Goal: Check status: Check status

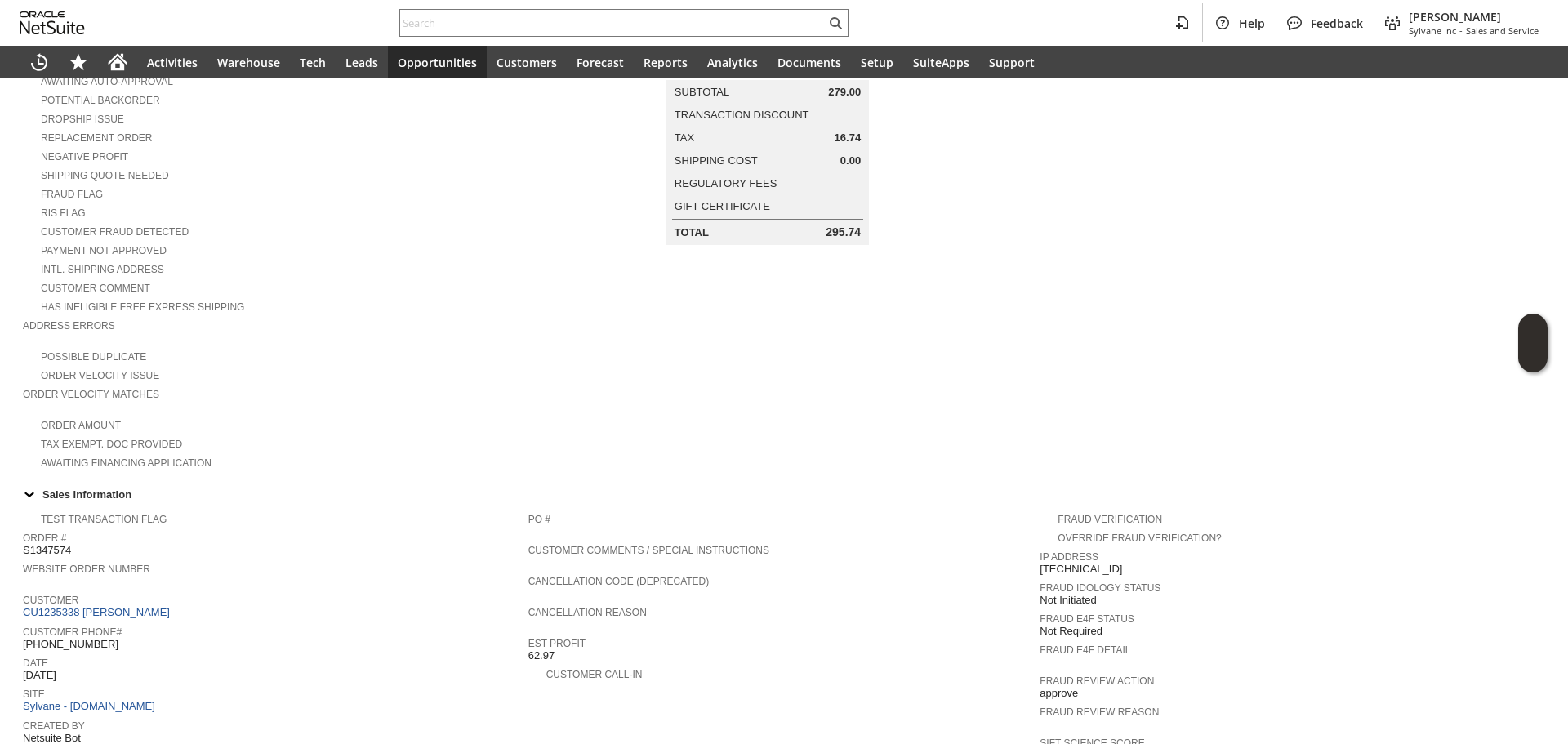
scroll to position [491, 0]
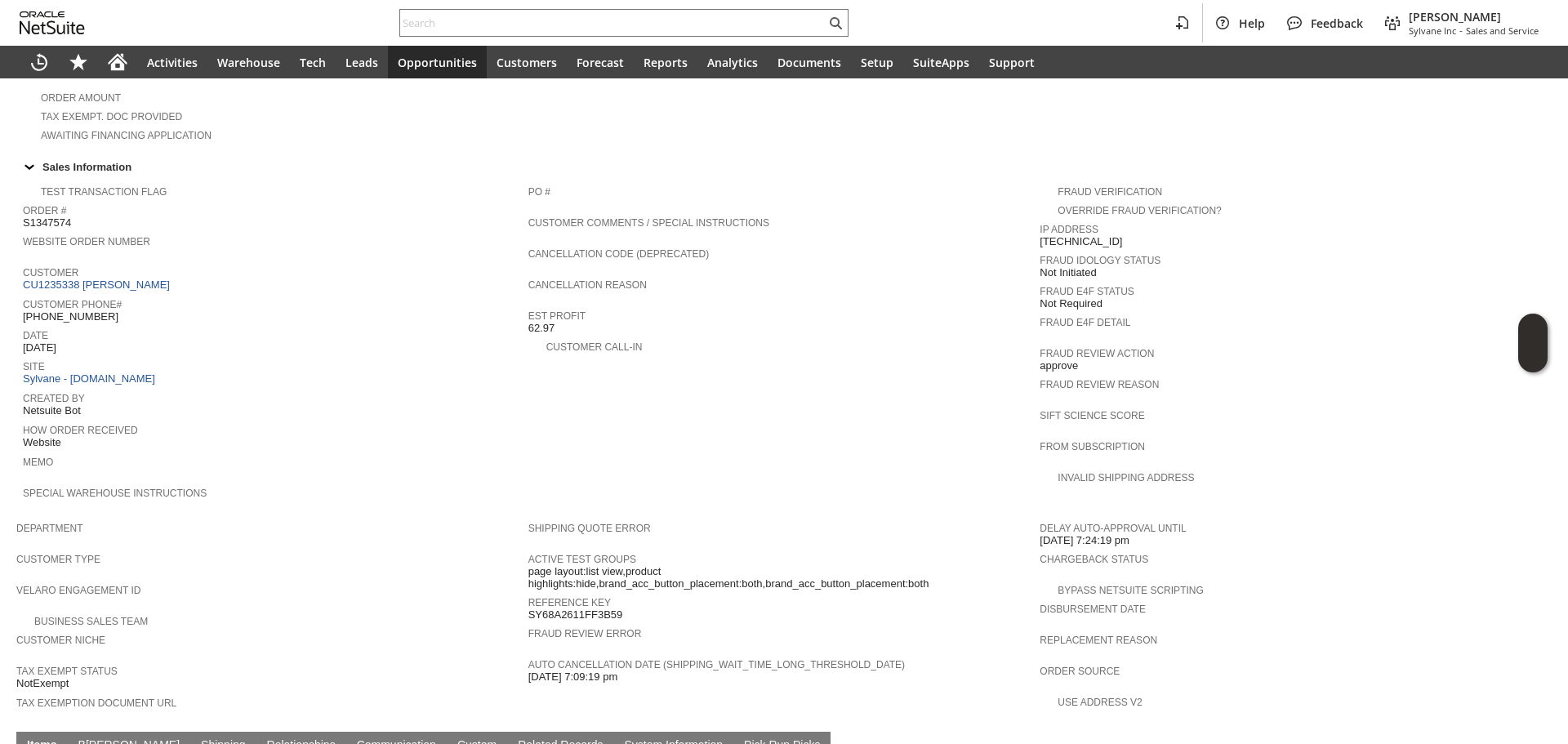
click at [563, 609] on span "SY68A2611FF3B59" at bounding box center [576, 615] width 95 height 14
click at [564, 609] on span "SY68A2611FF3B59" at bounding box center [576, 615] width 95 height 14
copy span "SY68A2611FF3B59"
click at [410, 549] on span "Customer Type" at bounding box center [268, 556] width 504 height 16
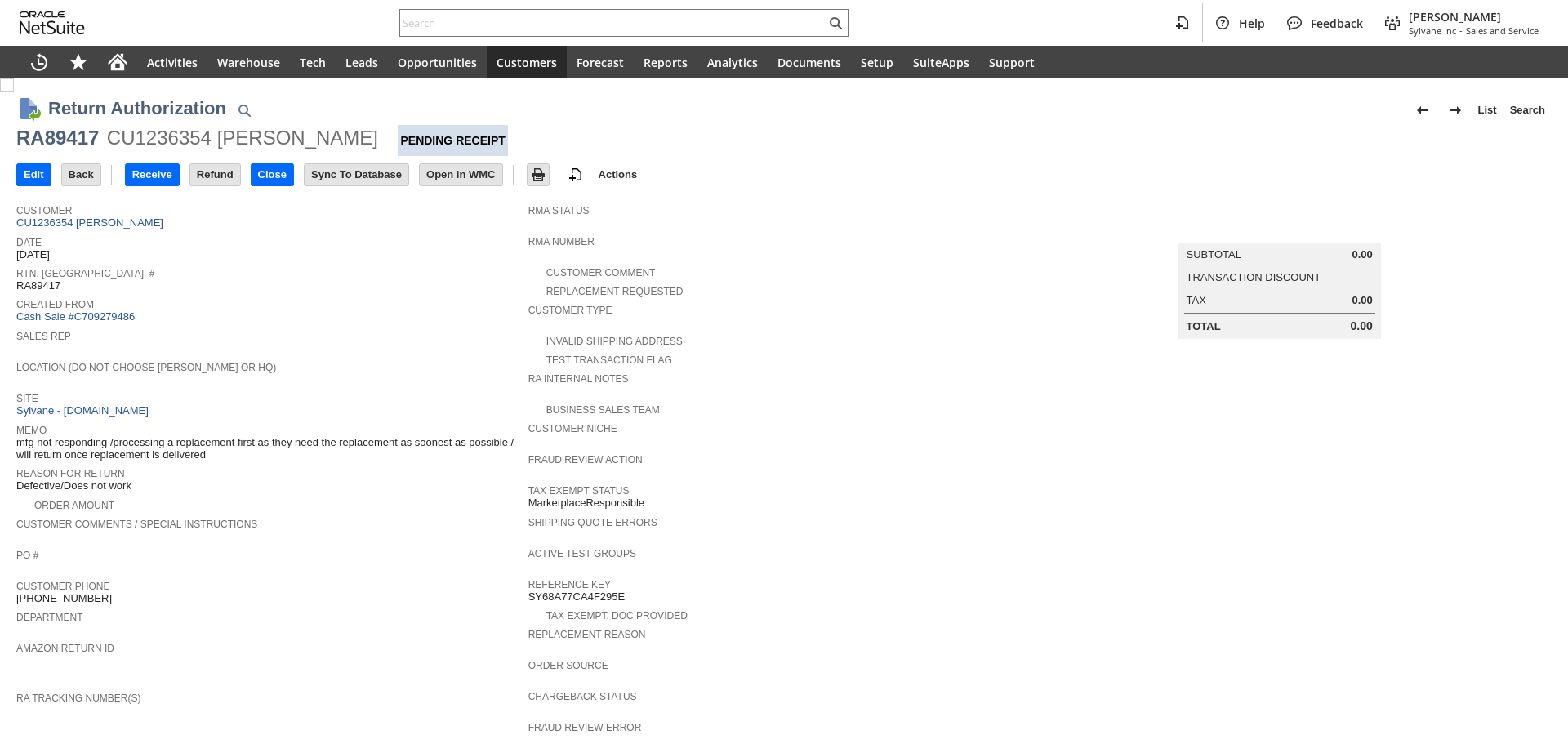
click at [129, 226] on link "CU1236354 alisa s lassiter" at bounding box center [92, 223] width 151 height 13
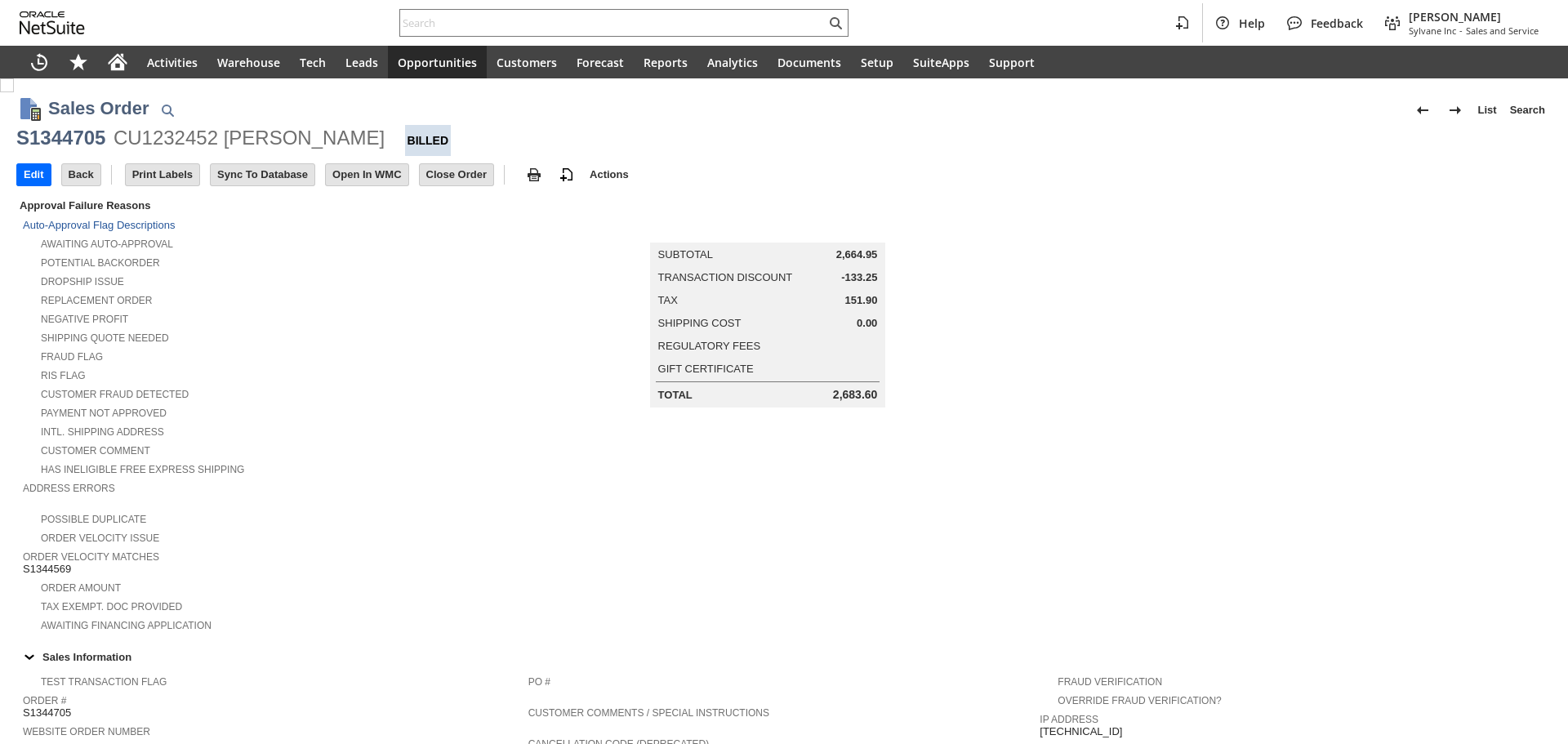
scroll to position [803, 0]
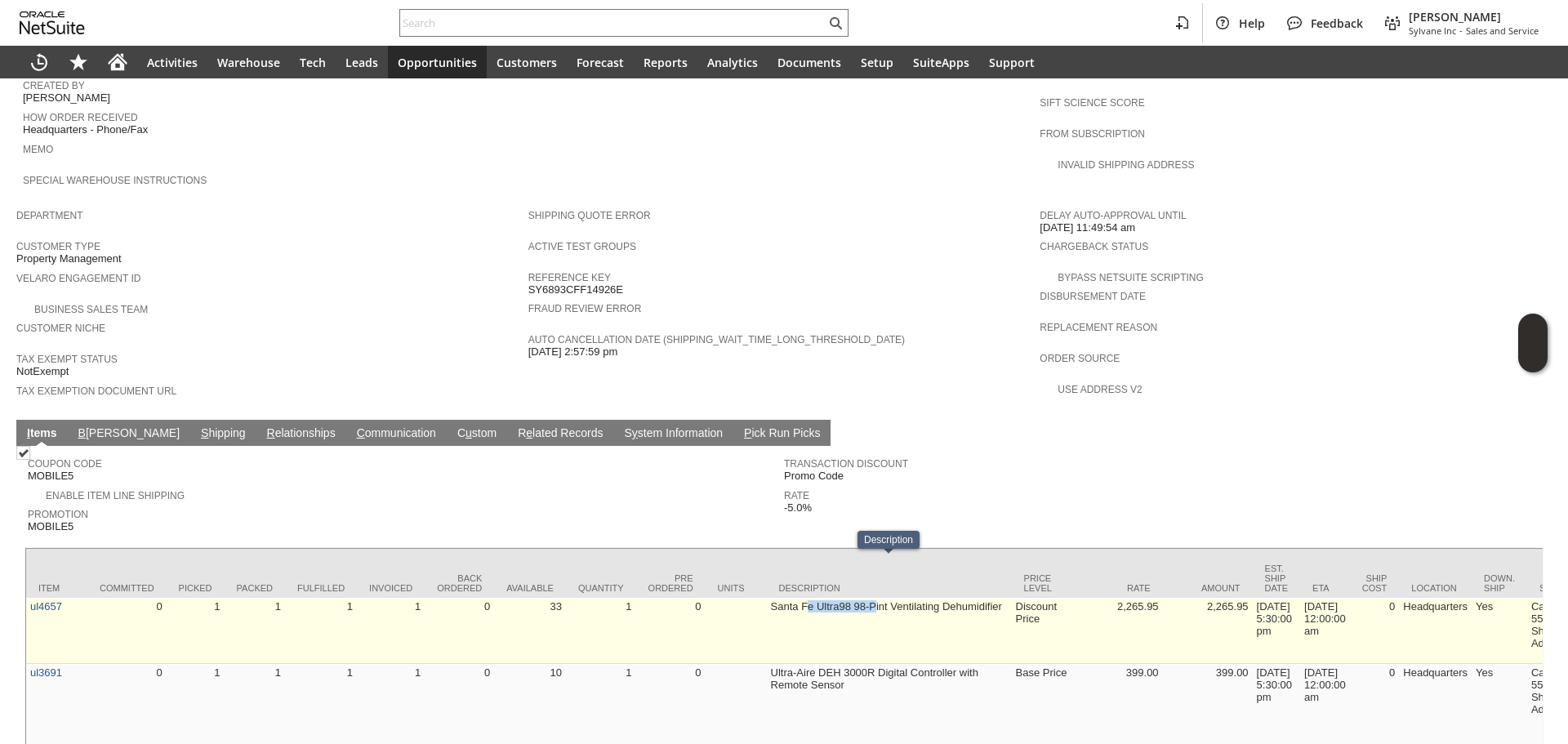
drag, startPoint x: 874, startPoint y: 581, endPoint x: 808, endPoint y: 581, distance: 66.0
click at [808, 598] on td "Santa Fe Ultra98 98-Pint Ventilating Dehumidifier" at bounding box center [889, 631] width 245 height 66
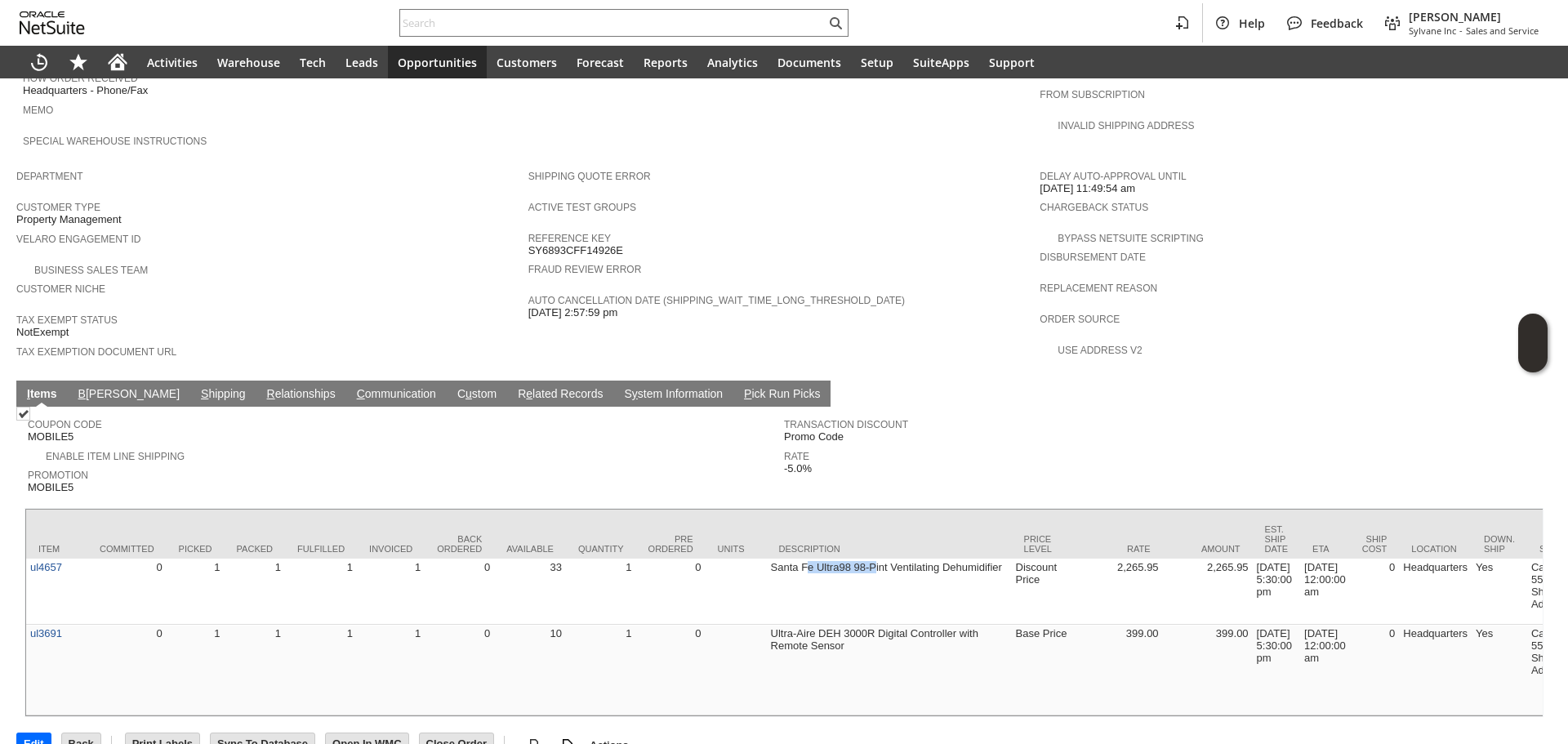
scroll to position [847, 0]
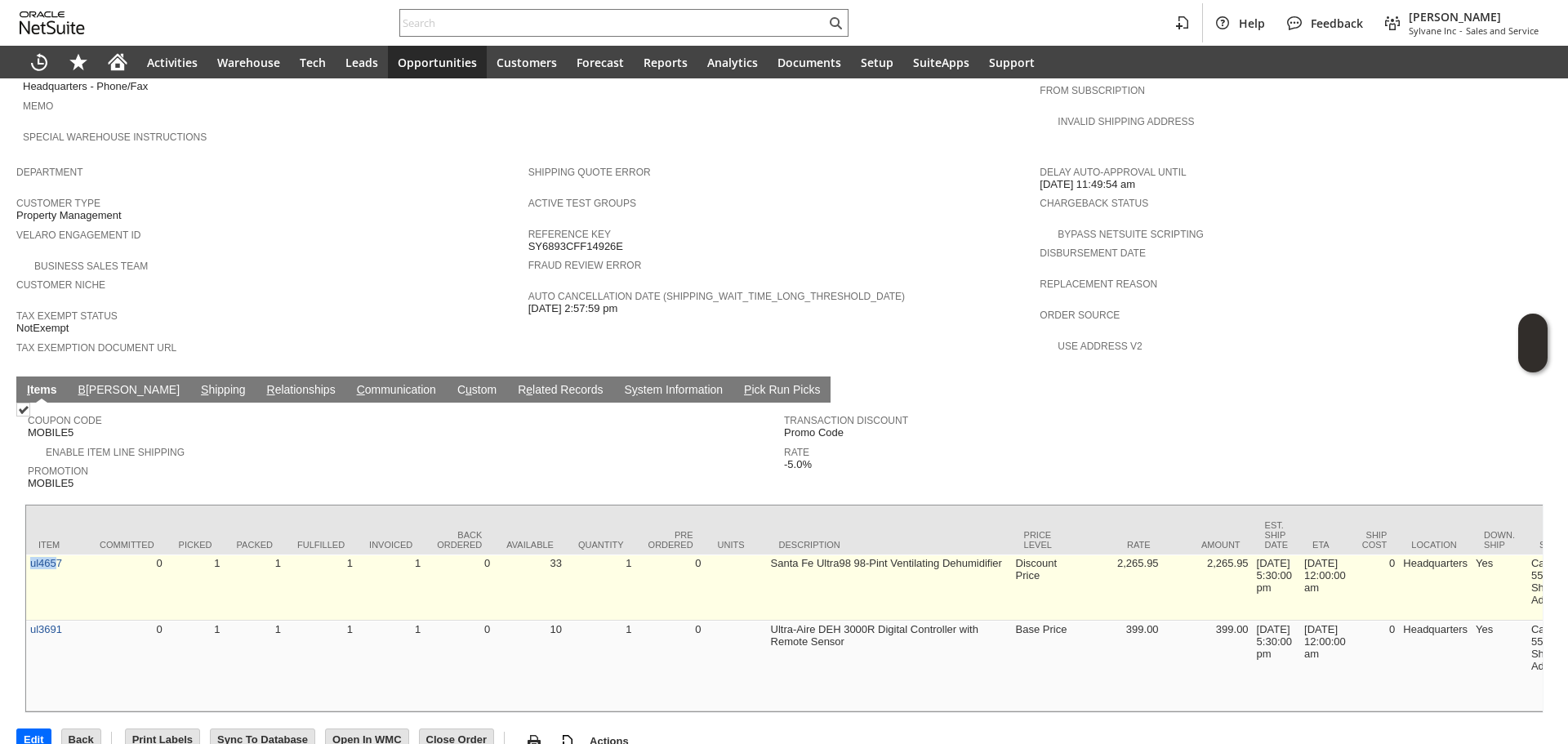
drag, startPoint x: 65, startPoint y: 540, endPoint x: 35, endPoint y: 539, distance: 30.0
click at [35, 554] on td "ul4657" at bounding box center [56, 587] width 61 height 66
click at [55, 554] on td "ul4657" at bounding box center [56, 587] width 61 height 66
click at [64, 554] on td "ul4657" at bounding box center [56, 587] width 61 height 66
copy link "ul4657"
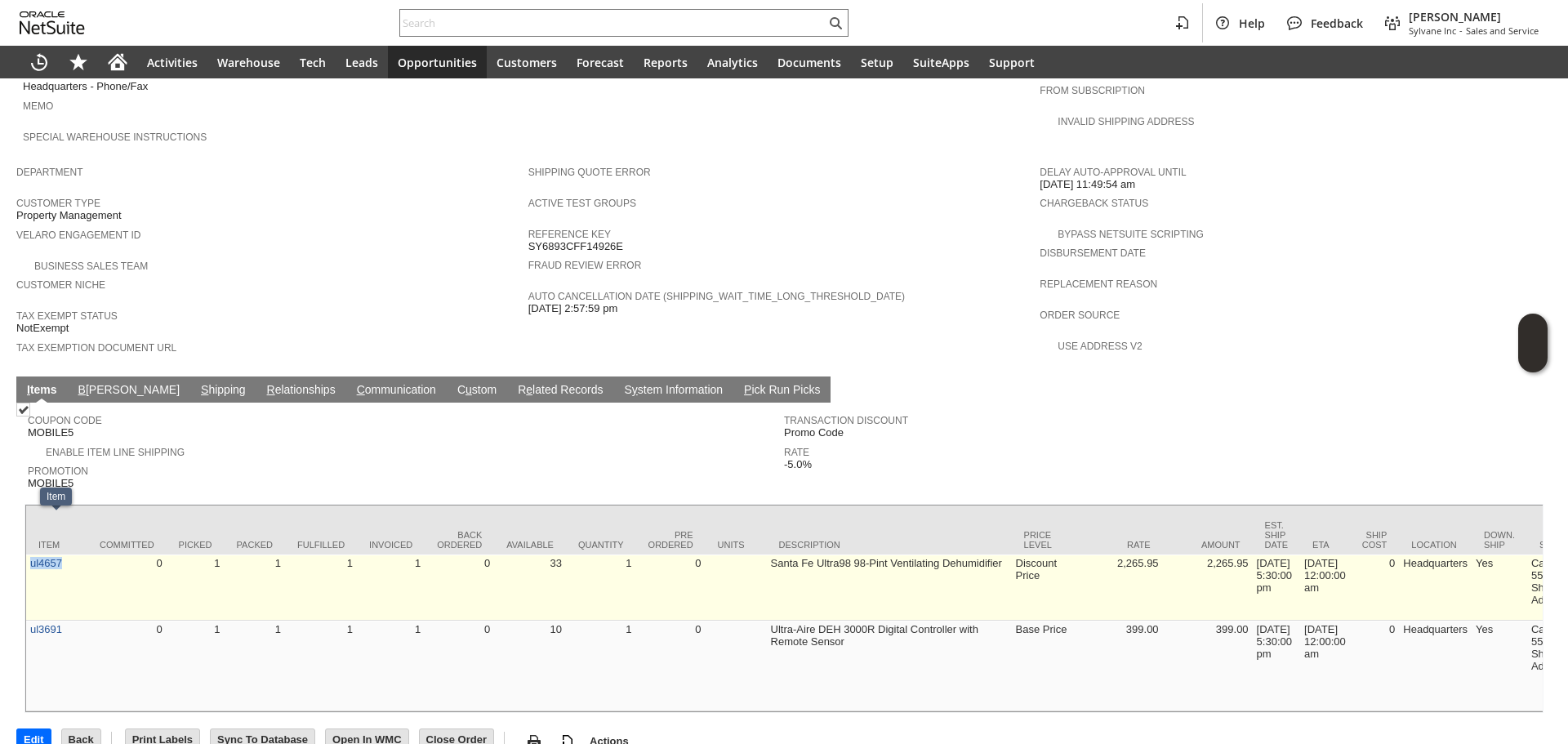
drag, startPoint x: 66, startPoint y: 543, endPoint x: 33, endPoint y: 542, distance: 33.0
click at [33, 554] on td "ul4657" at bounding box center [56, 587] width 61 height 66
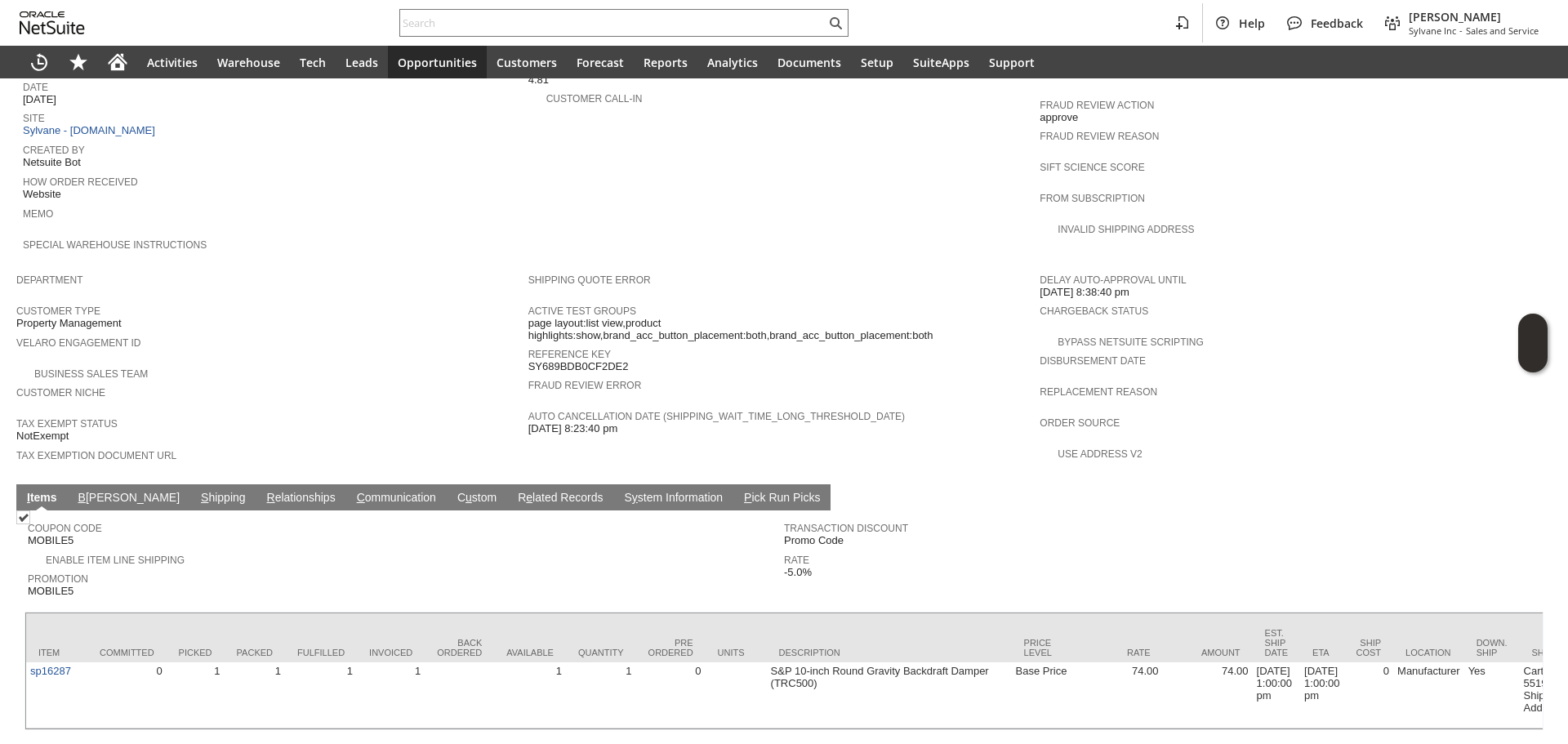
scroll to position [756, 0]
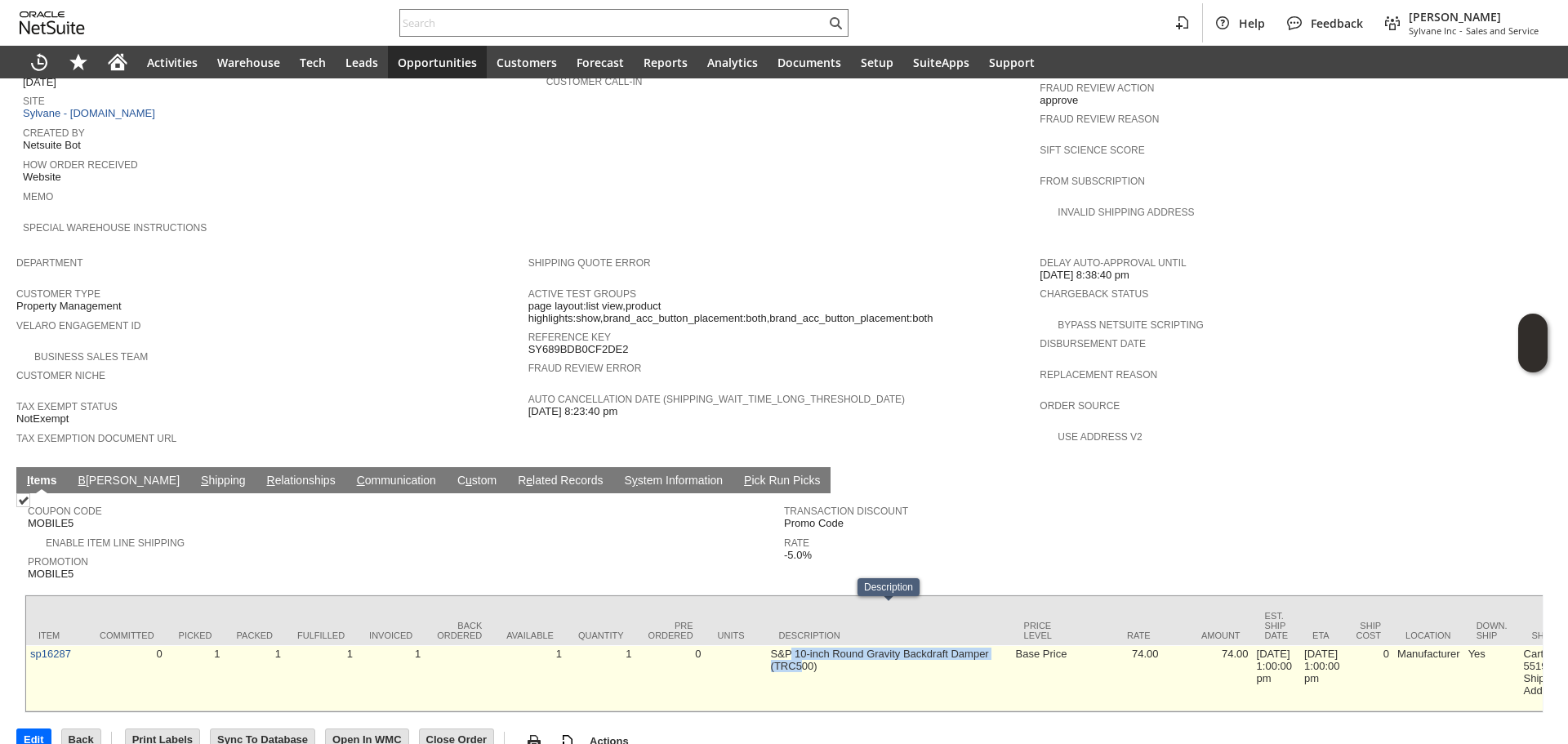
drag, startPoint x: 793, startPoint y: 610, endPoint x: 800, endPoint y: 638, distance: 28.9
click at [800, 645] on td "S&P 10-inch Round Gravity Backdraft Damper (TRC500)" at bounding box center [889, 678] width 245 height 66
click at [850, 645] on td "S&P 10-inch Round Gravity Backdraft Damper (TRC500)" at bounding box center [889, 678] width 245 height 66
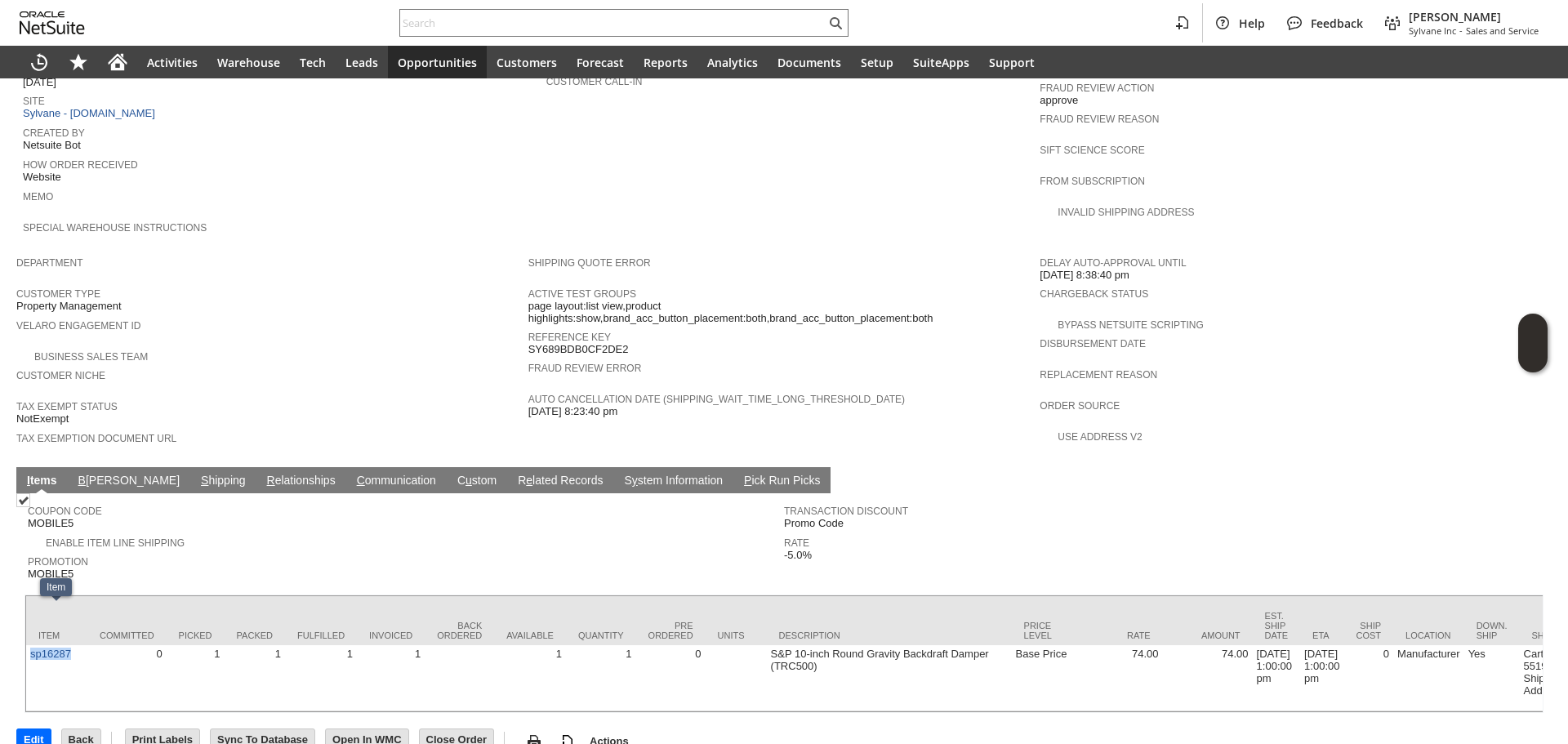
drag, startPoint x: 75, startPoint y: 620, endPoint x: 299, endPoint y: 509, distance: 250.0
click at [26, 645] on td "sp16287" at bounding box center [56, 678] width 61 height 66
